Goal: Task Accomplishment & Management: Use online tool/utility

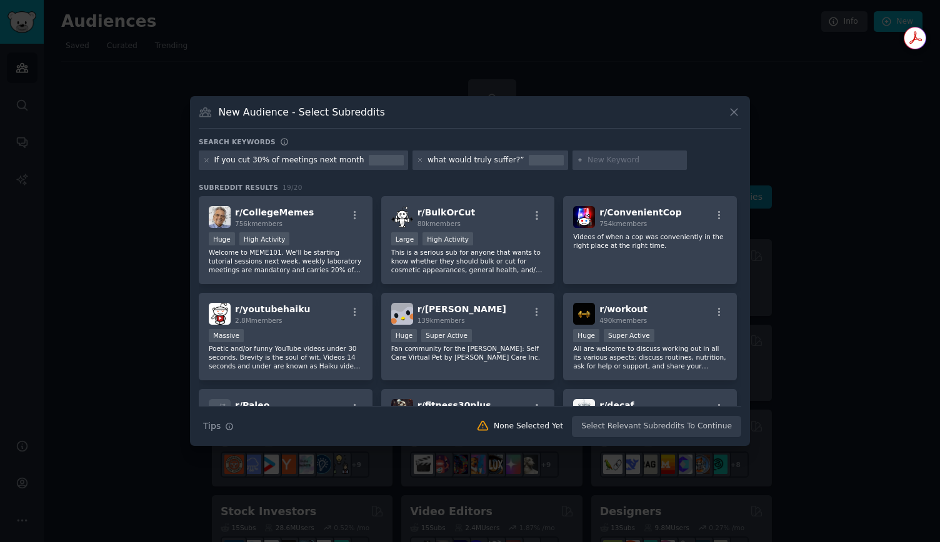
scroll to position [443, 0]
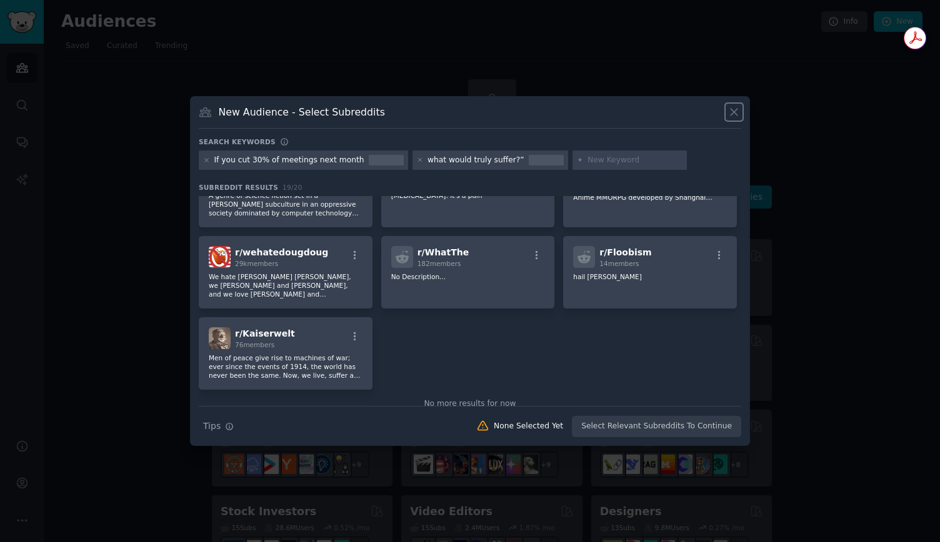
click at [734, 117] on icon at bounding box center [733, 112] width 13 height 13
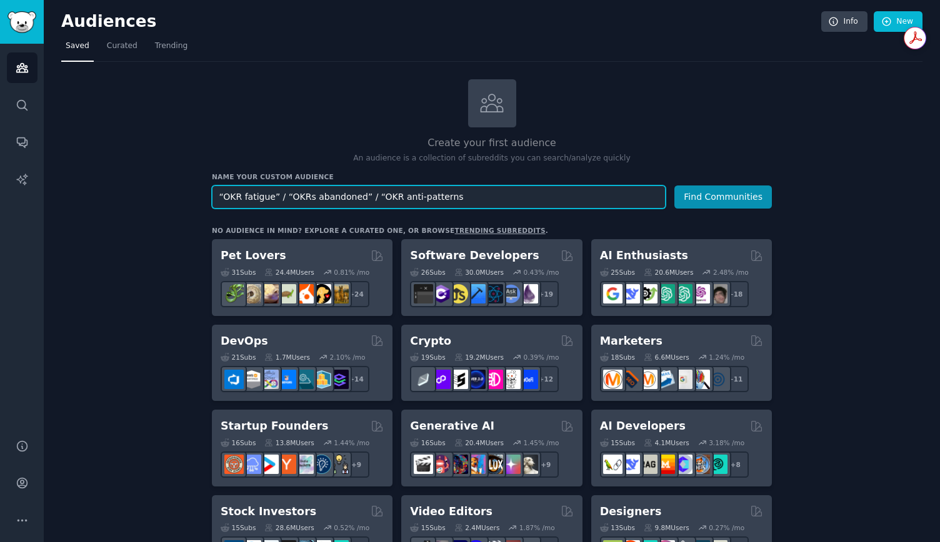
click at [441, 202] on input "“OKR fatigue” / “OKRs abandoned” / “OKR anti-patterns" at bounding box center [439, 197] width 454 height 23
type input "“"
type input "company culture"
click at [674, 186] on button "Find Communities" at bounding box center [722, 197] width 97 height 23
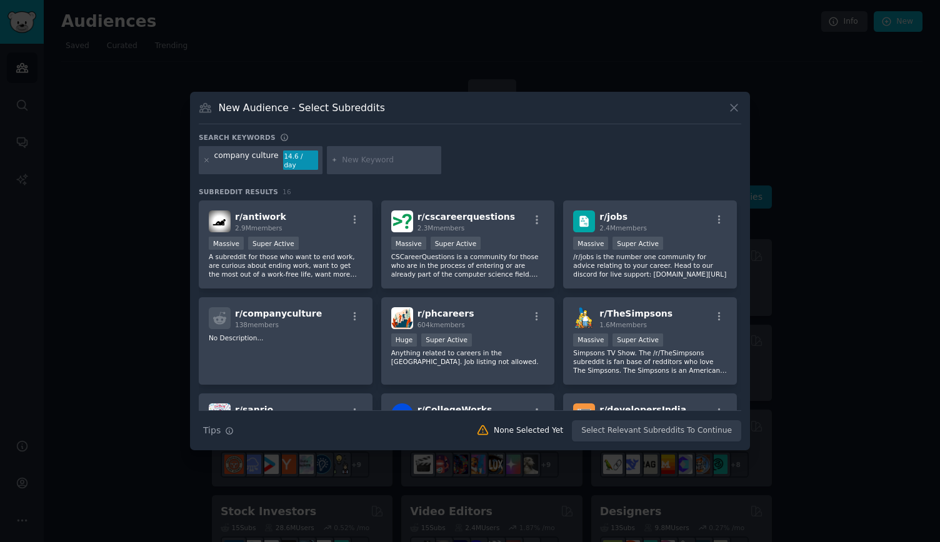
click at [734, 114] on icon at bounding box center [733, 107] width 13 height 13
